Goal: Task Accomplishment & Management: Use online tool/utility

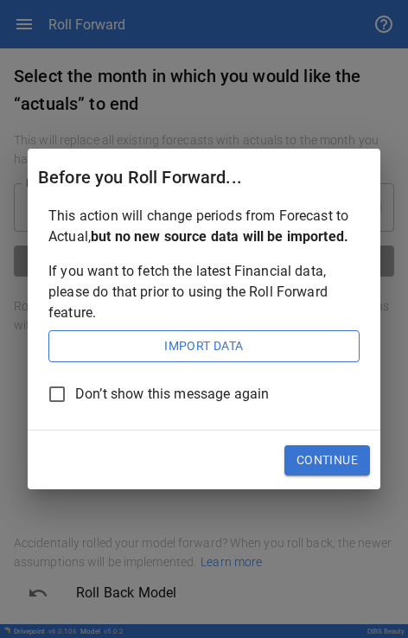
click at [90, 9] on button "Import Data" at bounding box center [203, 346] width 311 height 33
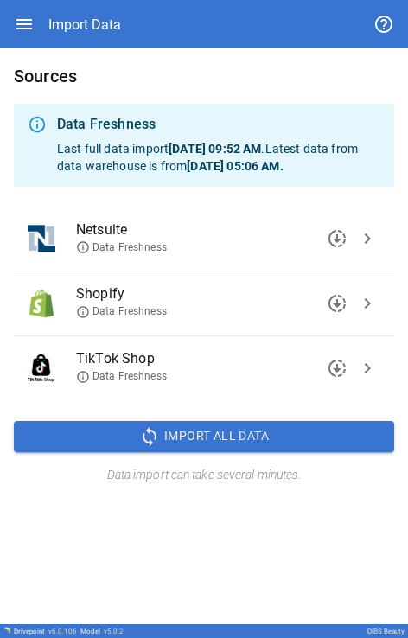
click at [90, 9] on span "chevron_right" at bounding box center [367, 238] width 21 height 21
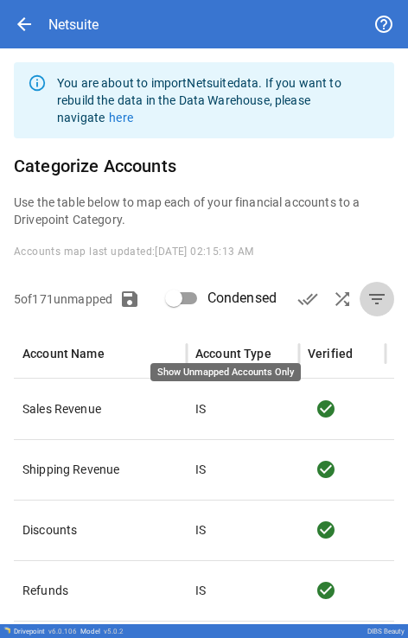
click at [90, 9] on span "filter_list" at bounding box center [376, 299] width 21 height 21
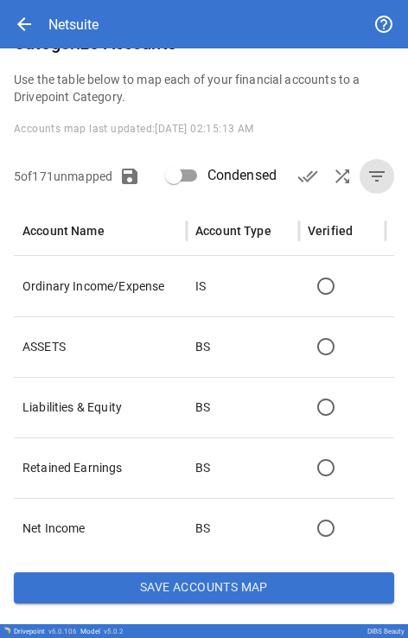
click at [90, 9] on span "filter_list" at bounding box center [376, 176] width 21 height 21
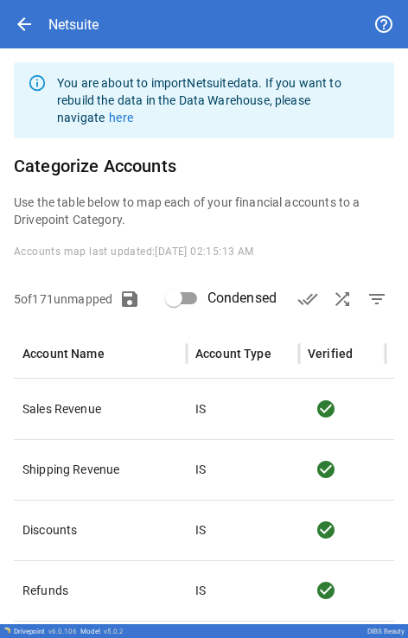
click at [25, 9] on span "arrow_back" at bounding box center [24, 24] width 21 height 21
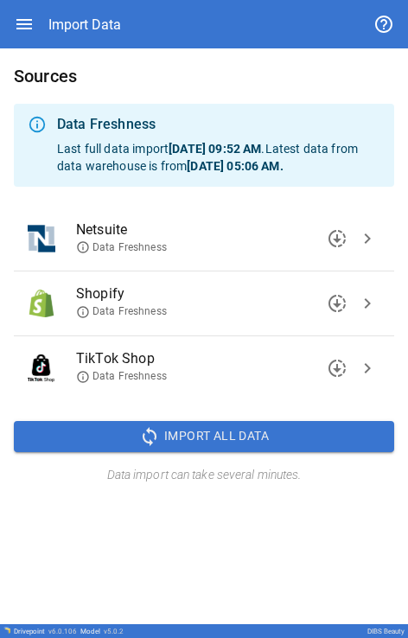
click at [90, 9] on span "downloading" at bounding box center [337, 238] width 21 height 21
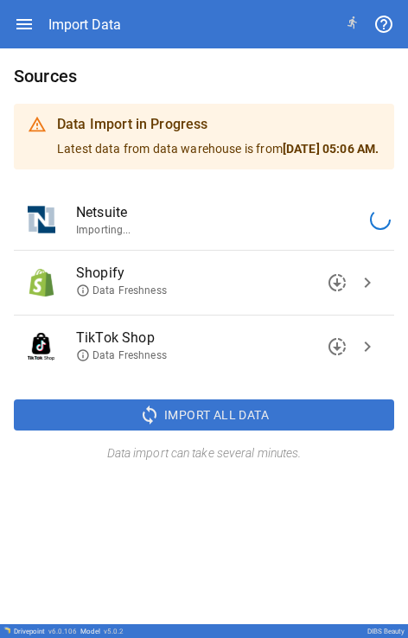
click at [31, 9] on icon "button" at bounding box center [24, 24] width 21 height 21
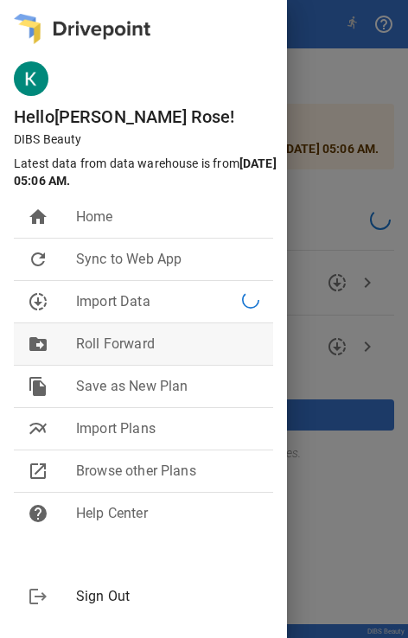
click at [90, 9] on span "Roll Forward" at bounding box center [167, 344] width 183 height 21
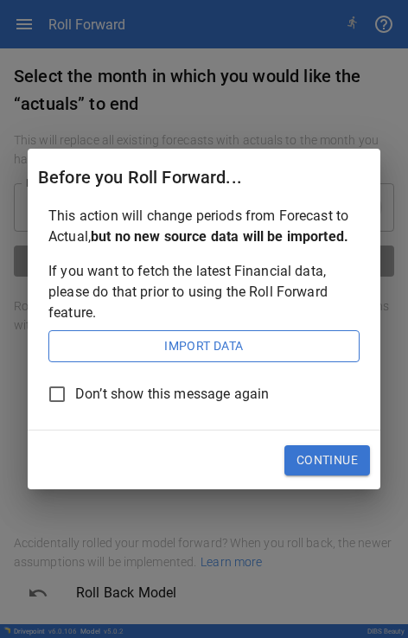
click at [90, 9] on button "Import Data" at bounding box center [203, 346] width 311 height 33
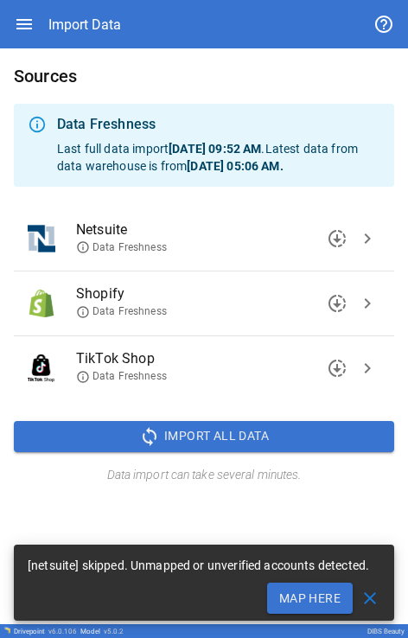
click at [90, 9] on button "Map Here" at bounding box center [310, 597] width 86 height 31
click at [90, 9] on span "close" at bounding box center [369, 598] width 21 height 21
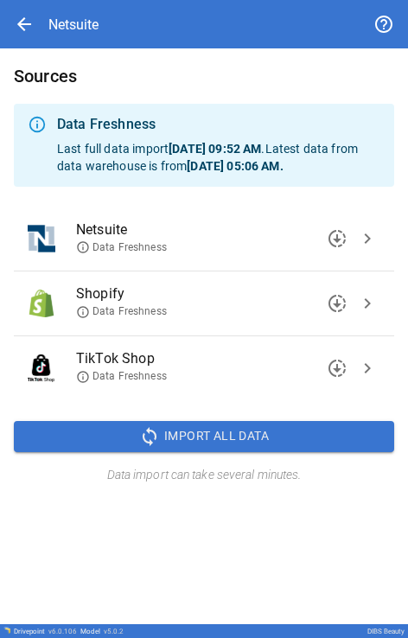
click at [90, 9] on span "chevron_right" at bounding box center [367, 238] width 21 height 21
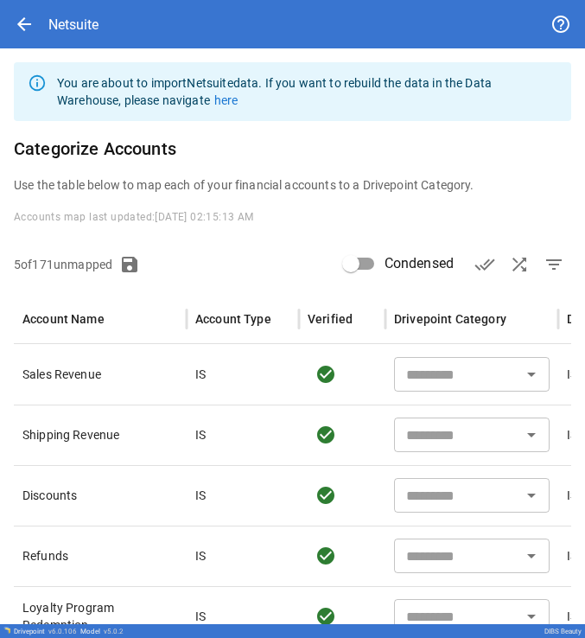
type input "**********"
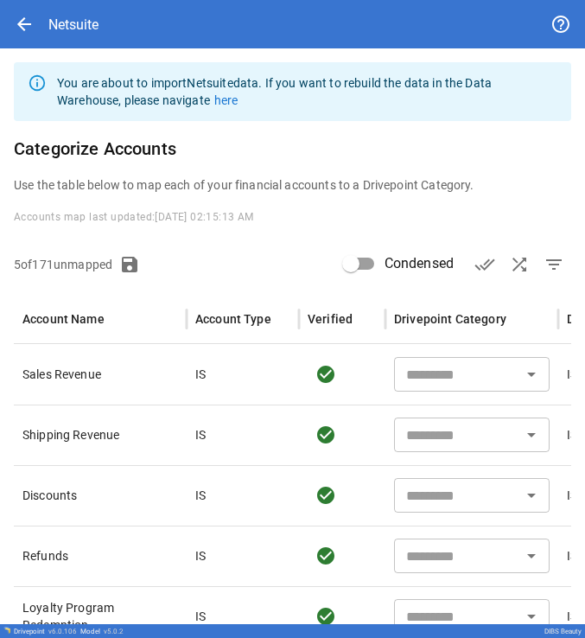
type input "**********"
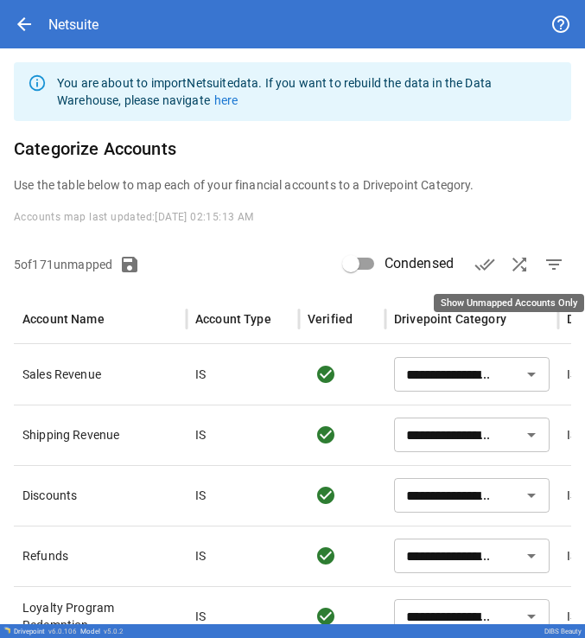
click at [90, 9] on span "filter_list" at bounding box center [554, 264] width 21 height 21
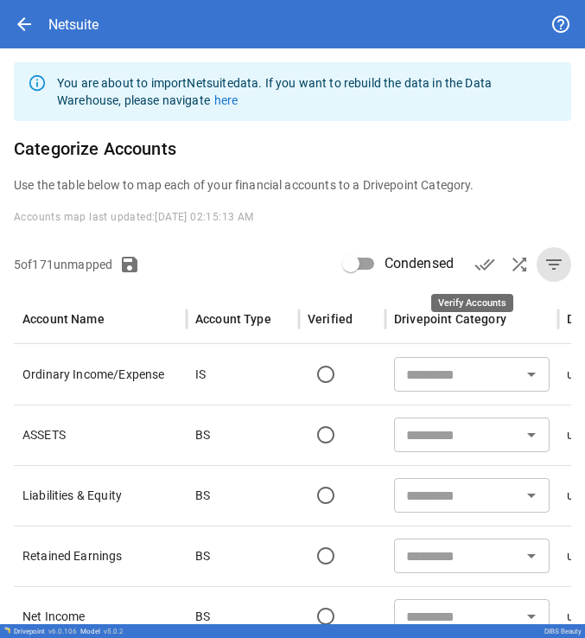
click at [90, 9] on span "done_all" at bounding box center [484, 264] width 21 height 21
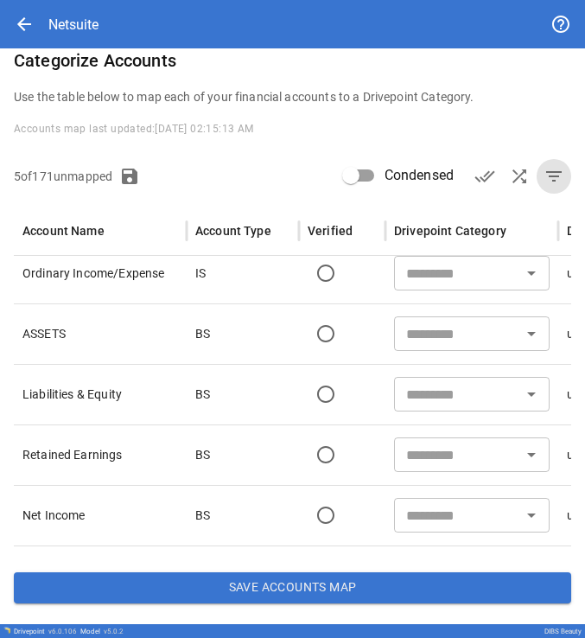
click at [90, 9] on button "Save Accounts Map" at bounding box center [292, 587] width 557 height 31
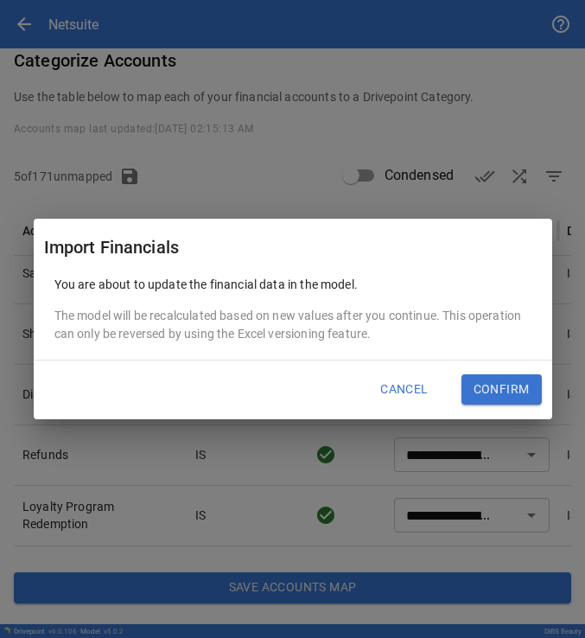
click at [90, 9] on button "Confirm" at bounding box center [501, 389] width 80 height 31
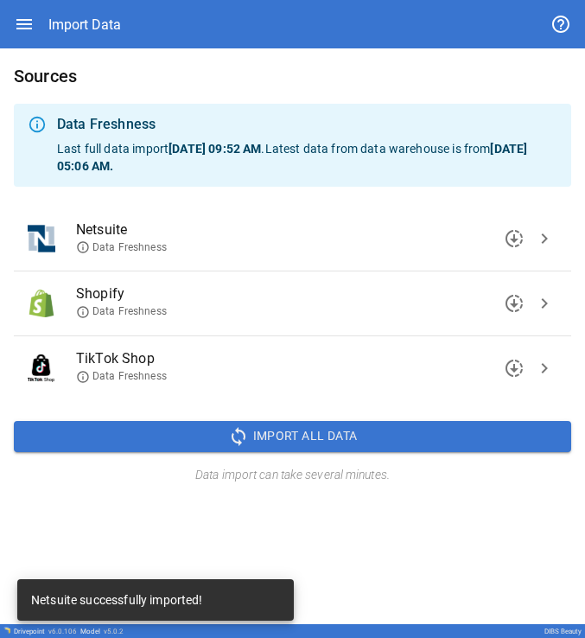
click at [21, 9] on icon "button" at bounding box center [24, 24] width 16 height 10
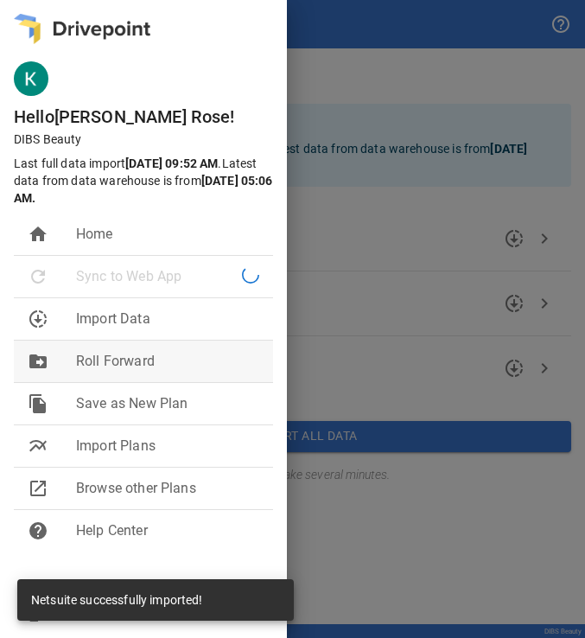
click at [90, 9] on span "Roll Forward" at bounding box center [167, 361] width 183 height 21
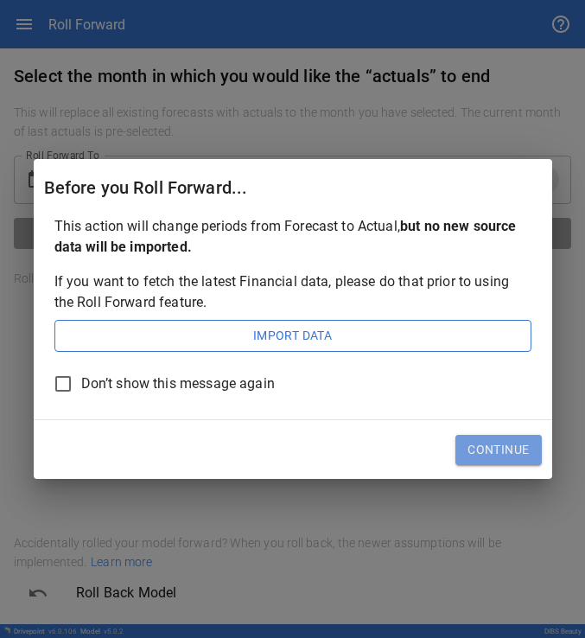
click at [90, 9] on button "Continue" at bounding box center [498, 450] width 86 height 31
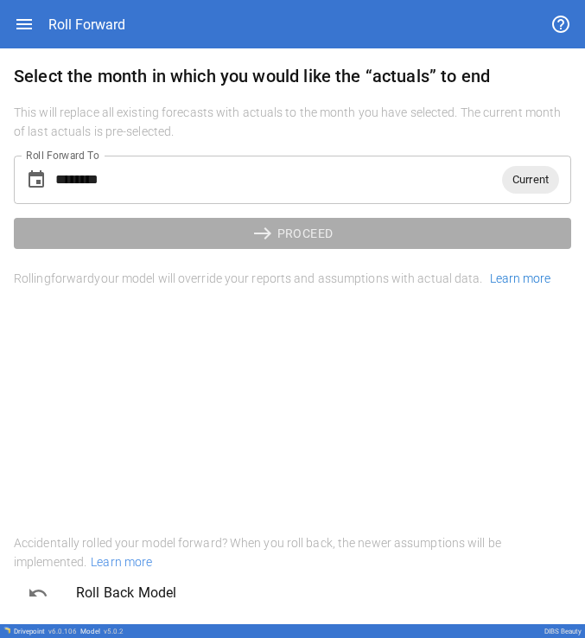
click at [90, 9] on input "********" at bounding box center [278, 180] width 447 height 48
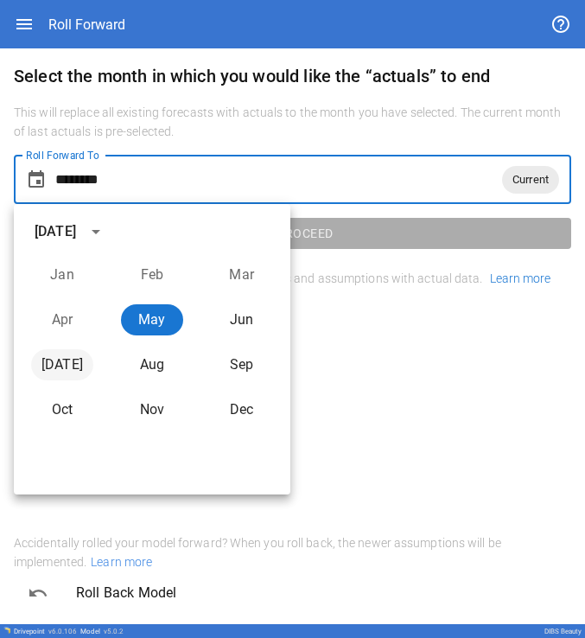
click at [73, 9] on button "Jul" at bounding box center [62, 364] width 62 height 31
type input "********"
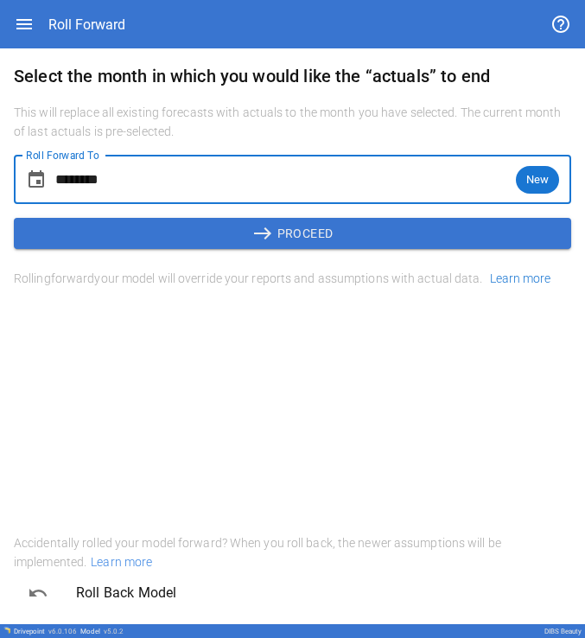
click at [25, 9] on icon "button" at bounding box center [24, 24] width 16 height 10
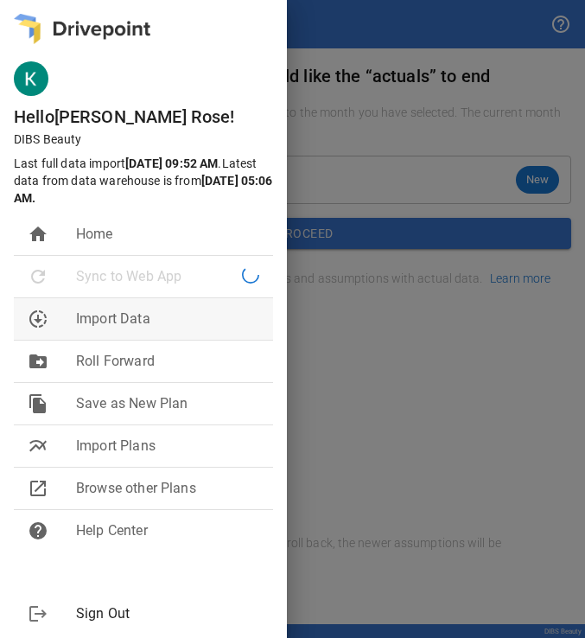
click at [90, 9] on span "Import Data" at bounding box center [167, 318] width 183 height 21
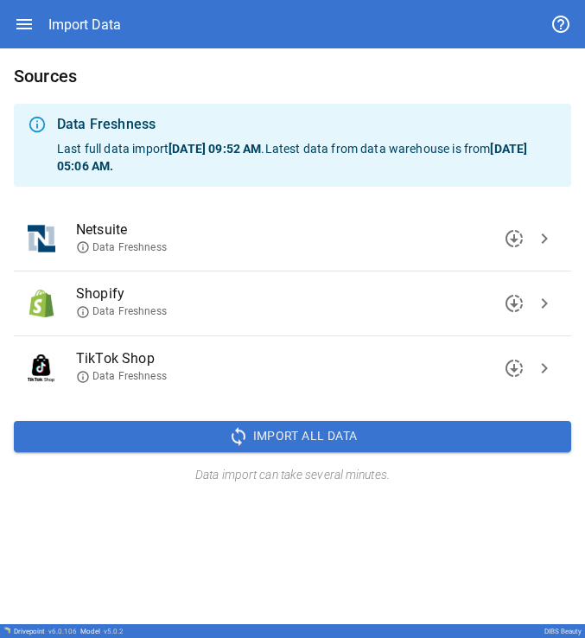
click at [22, 9] on icon "button" at bounding box center [24, 24] width 16 height 10
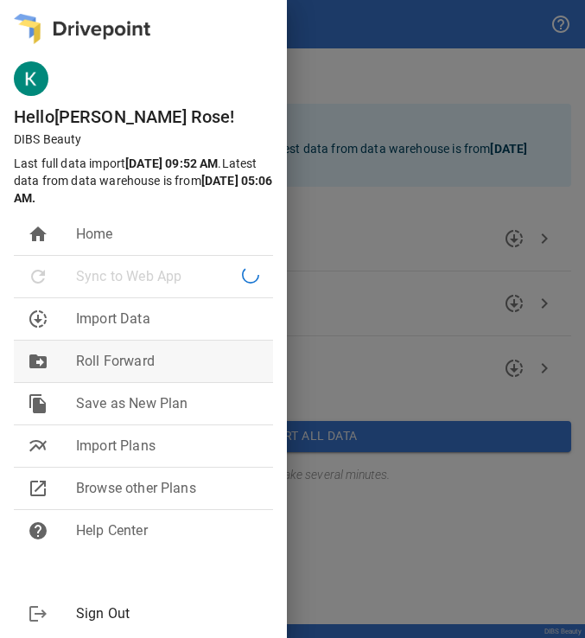
click at [90, 9] on span "Roll Forward" at bounding box center [167, 361] width 183 height 21
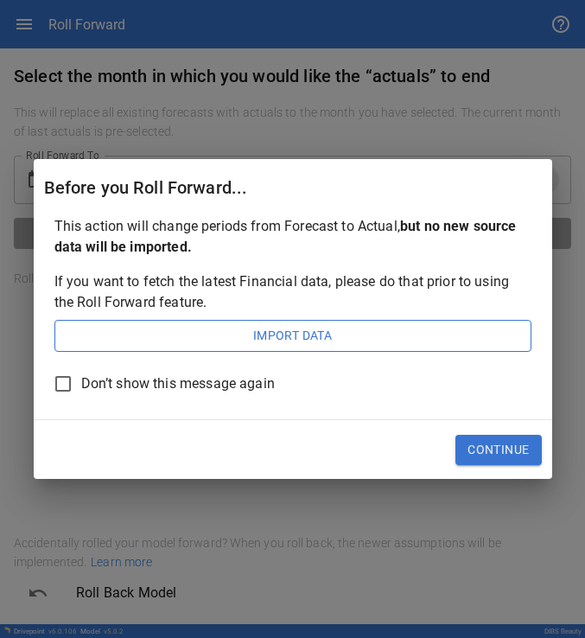
click at [90, 9] on button "Continue" at bounding box center [498, 450] width 86 height 31
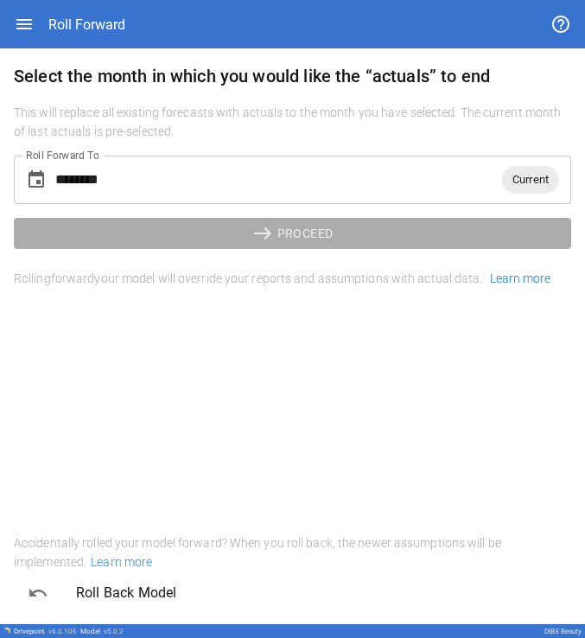
click at [90, 9] on span "Current" at bounding box center [530, 179] width 57 height 20
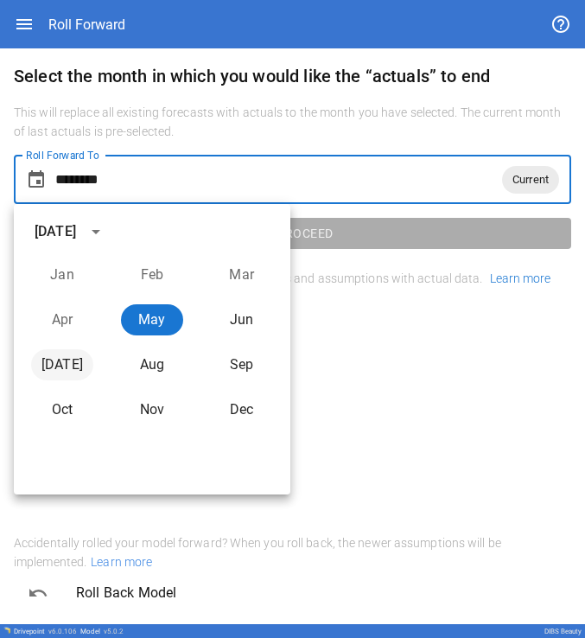
click at [54, 9] on button "Jul" at bounding box center [62, 364] width 62 height 31
type input "********"
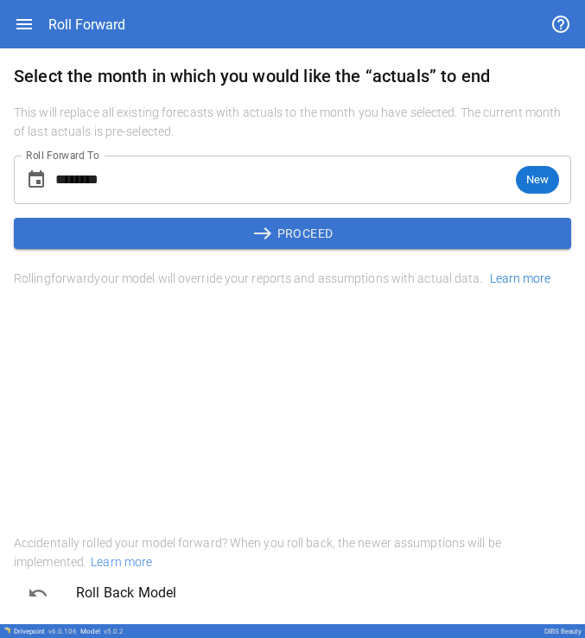
click at [90, 9] on button "east PROCEED" at bounding box center [292, 233] width 557 height 31
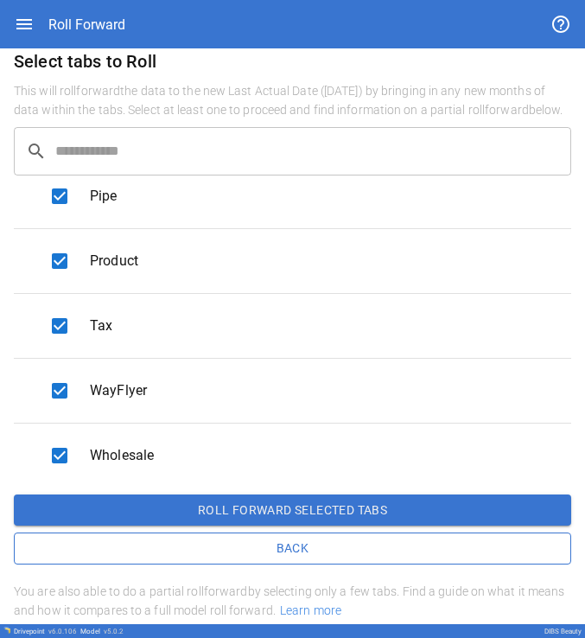
scroll to position [34, 0]
click at [90, 9] on button "Roll forward selected tabs" at bounding box center [292, 509] width 557 height 31
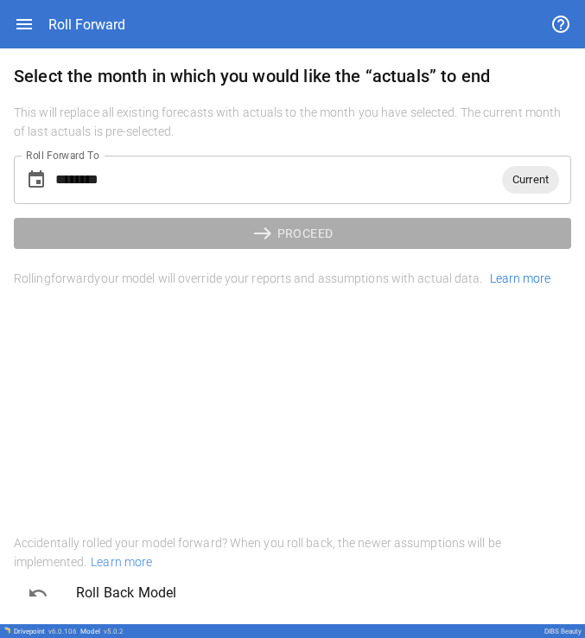
scroll to position [0, 0]
type input "********"
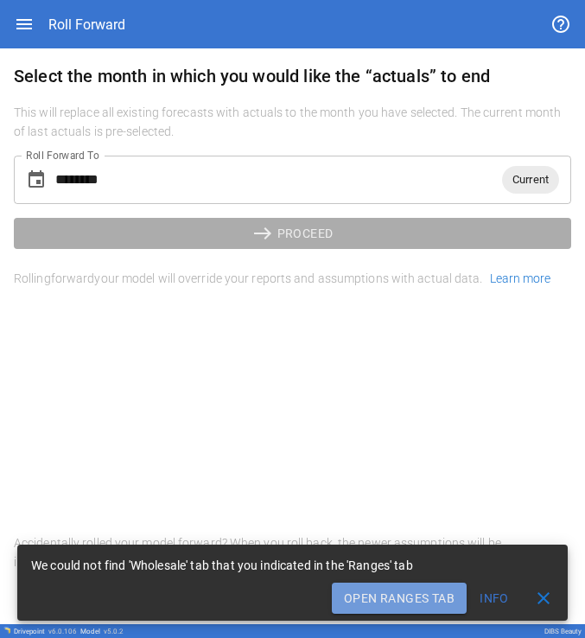
click at [90, 9] on button "Open Ranges Tab" at bounding box center [399, 597] width 135 height 31
click at [90, 9] on button "Info" at bounding box center [494, 597] width 55 height 31
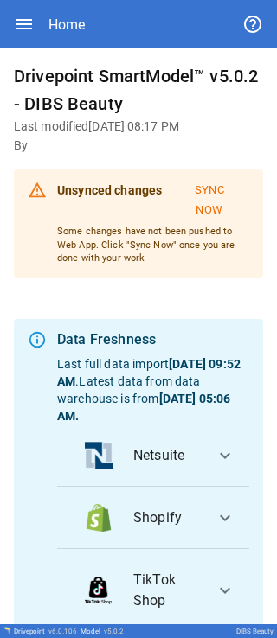
click at [90, 9] on button "Sync Now" at bounding box center [209, 200] width 80 height 48
